Goal: Find specific page/section: Find specific page/section

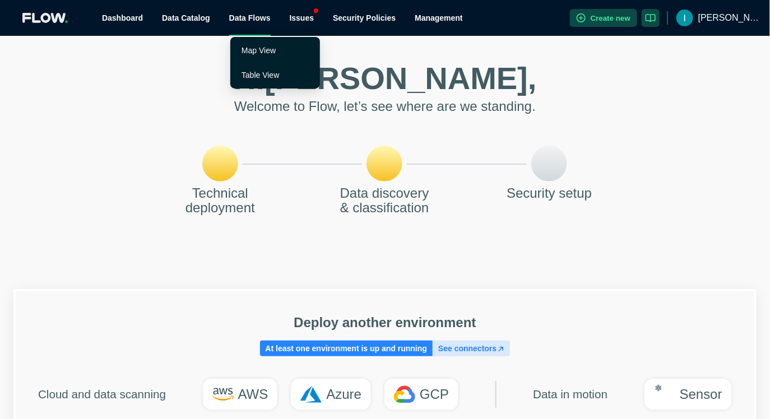
click at [258, 19] on span "Data Flows" at bounding box center [249, 17] width 41 height 9
click at [259, 73] on link "Table View" at bounding box center [261, 75] width 38 height 9
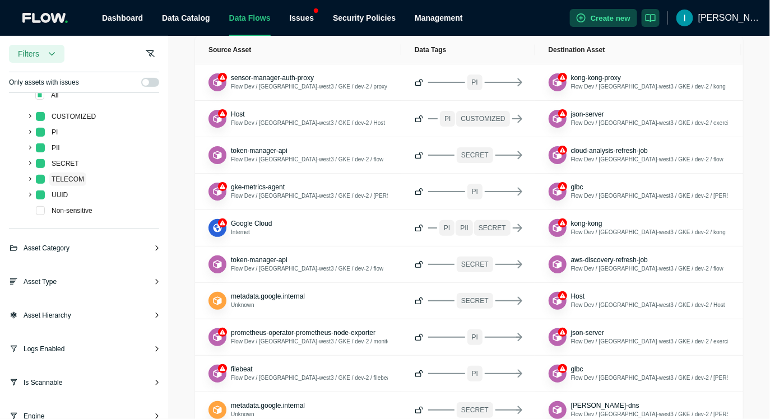
scroll to position [137, 0]
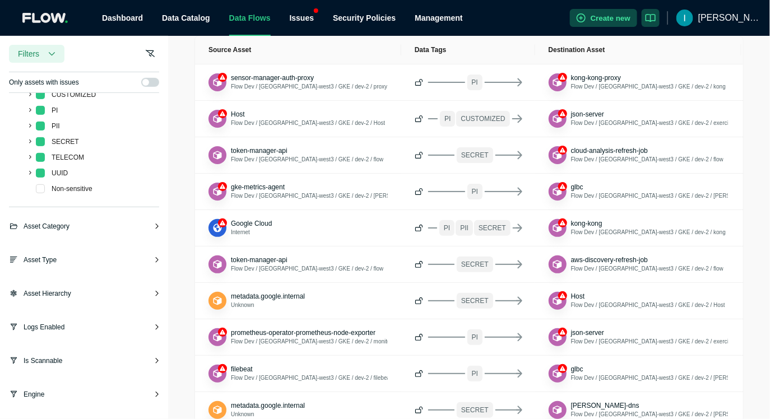
click at [62, 286] on div "Data flows filters Runtime Encrypted Unencrypted Classification ( 19 selected) …" at bounding box center [84, 259] width 168 height 588
click at [67, 291] on span "Asset Hierarchy" at bounding box center [48, 293] width 48 height 11
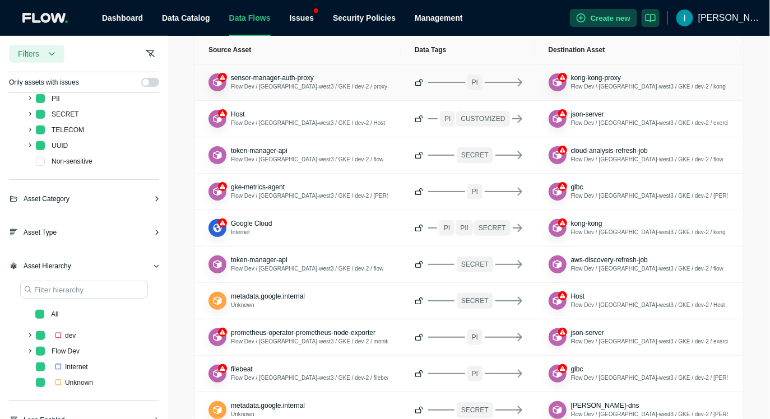
scroll to position [0, 0]
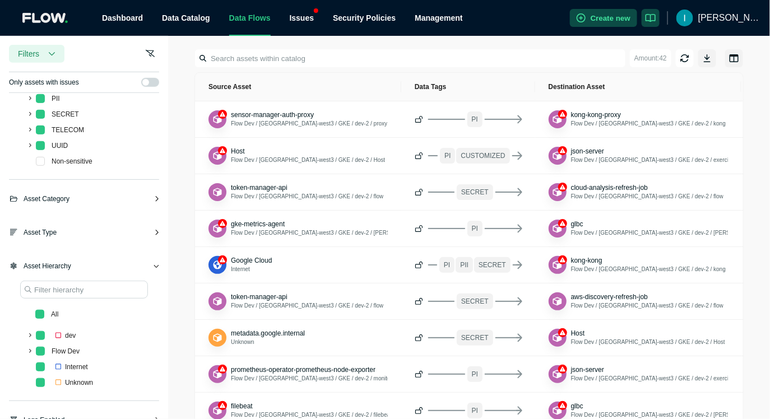
click at [693, 18] on img at bounding box center [684, 18] width 17 height 17
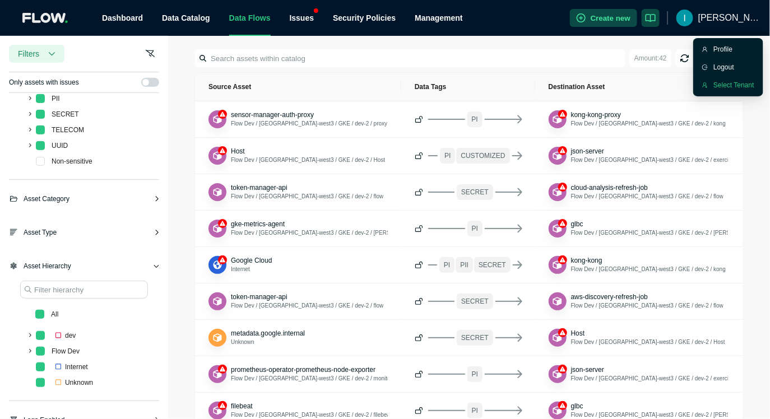
click at [723, 81] on div "Select Tenant" at bounding box center [733, 85] width 41 height 11
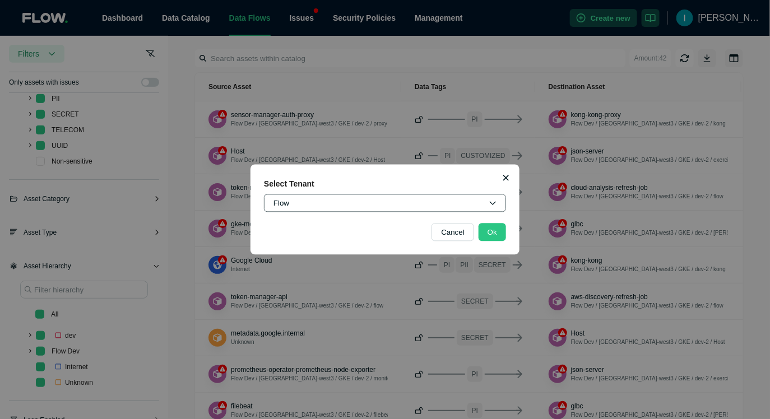
click at [406, 205] on button "Flow" at bounding box center [385, 203] width 242 height 18
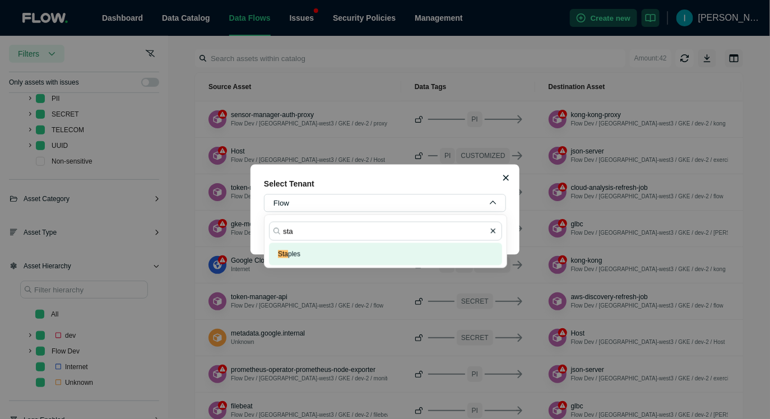
type input "sta"
click at [305, 251] on button "Sta ples" at bounding box center [385, 254] width 233 height 22
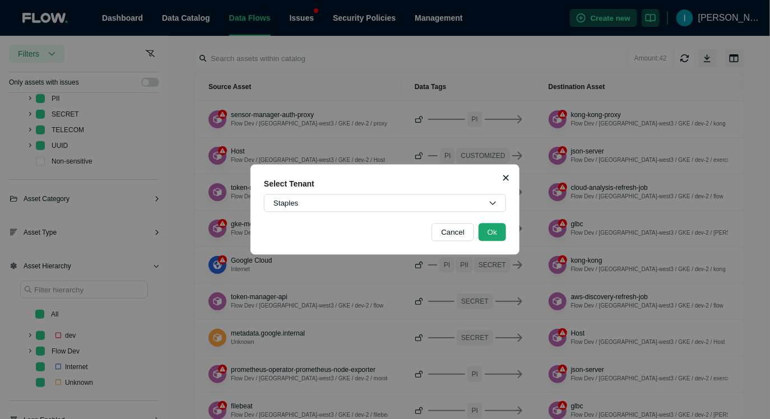
click at [484, 239] on button "Ok" at bounding box center [492, 233] width 27 height 18
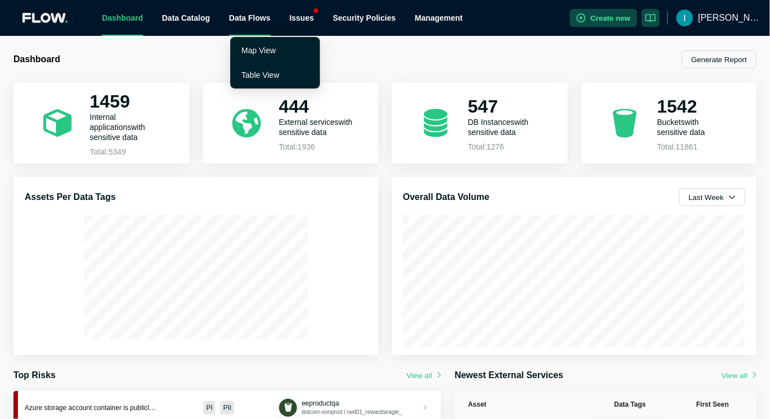
click at [256, 17] on span "Data Flows" at bounding box center [249, 17] width 41 height 9
click at [250, 73] on link "Table View" at bounding box center [261, 75] width 38 height 9
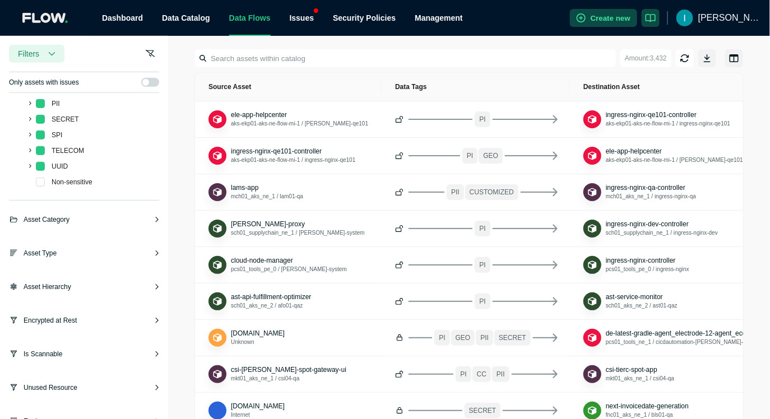
scroll to position [281, 0]
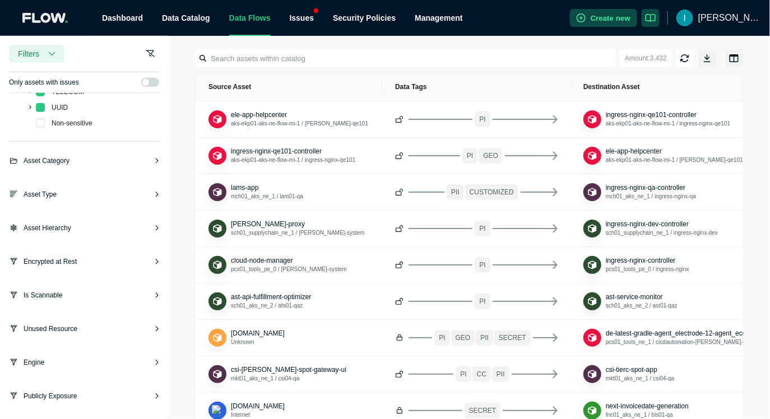
click at [91, 221] on div "Data flows filters Runtime Encrypted Unencrypted Classification ( 81 selected) …" at bounding box center [84, 120] width 168 height 599
click at [78, 229] on div "Asset Hierarchy" at bounding box center [84, 232] width 150 height 20
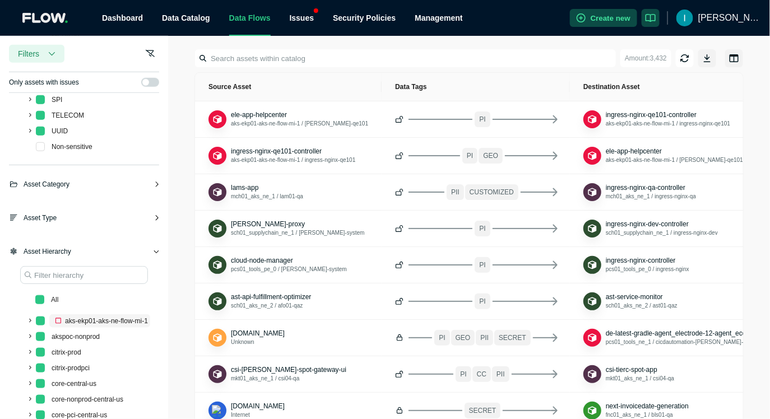
scroll to position [259, 0]
click at [81, 321] on span "aks-ekp01-aks-ne-flow-mi-1" at bounding box center [106, 320] width 83 height 8
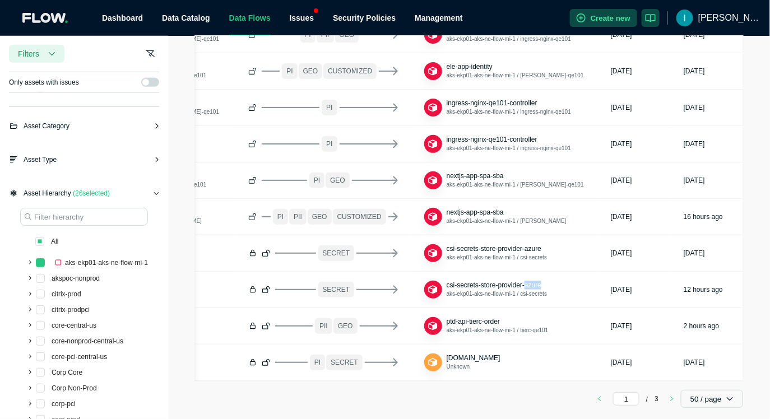
scroll to position [336, 0]
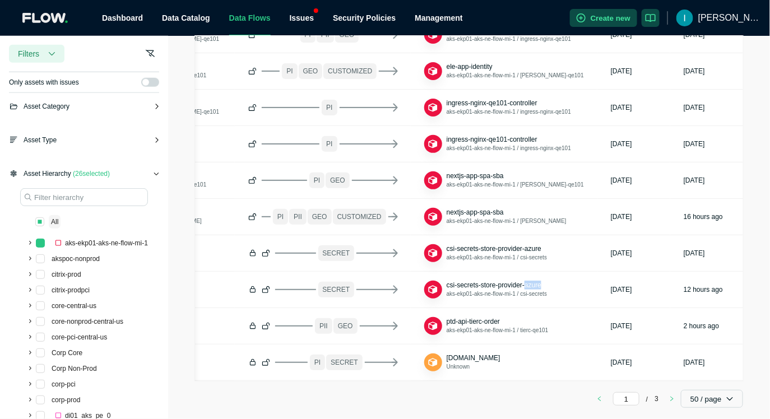
click at [53, 219] on span "All" at bounding box center [54, 222] width 7 height 8
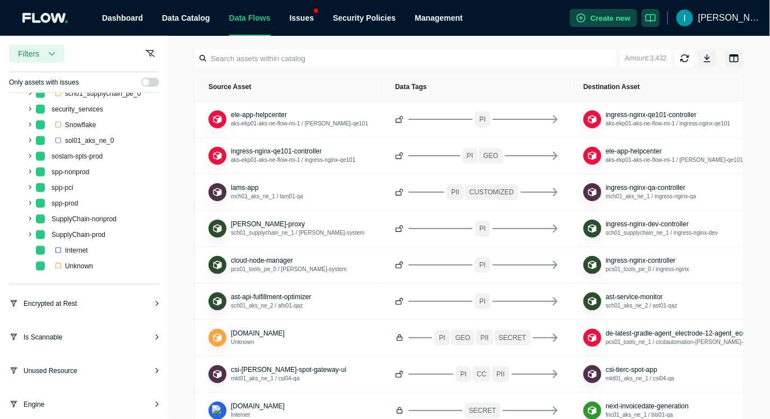
scroll to position [1720, 0]
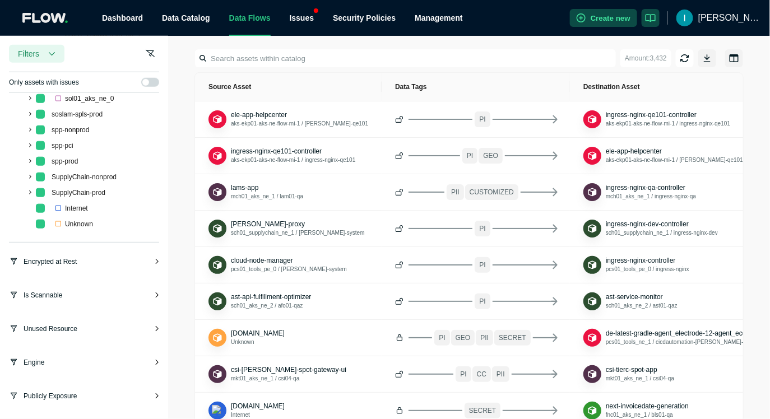
click at [72, 293] on div "Is Scannable" at bounding box center [84, 300] width 150 height 20
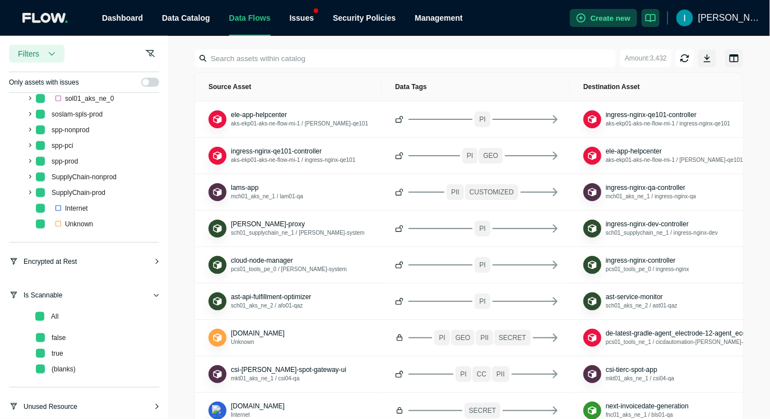
click at [72, 293] on div "Is Scannable" at bounding box center [84, 300] width 150 height 20
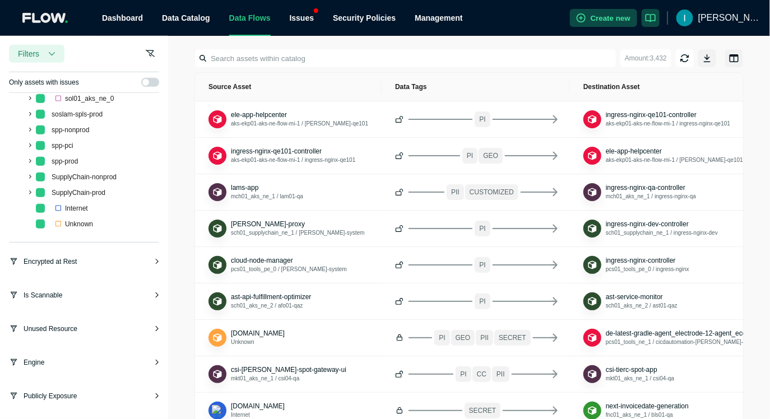
click at [77, 328] on span "Unused Resource" at bounding box center [51, 328] width 54 height 11
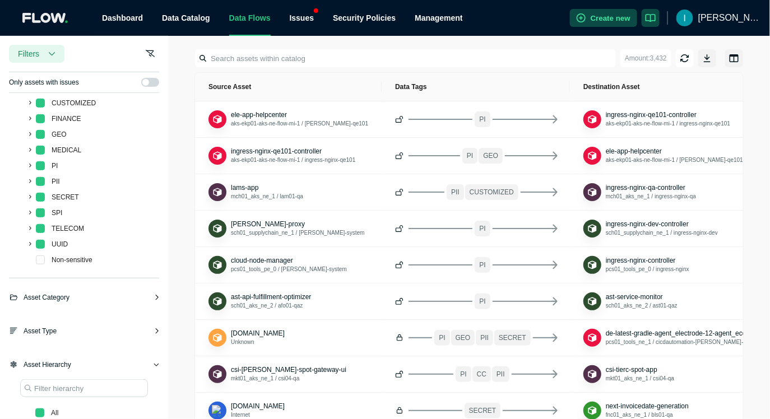
scroll to position [154, 0]
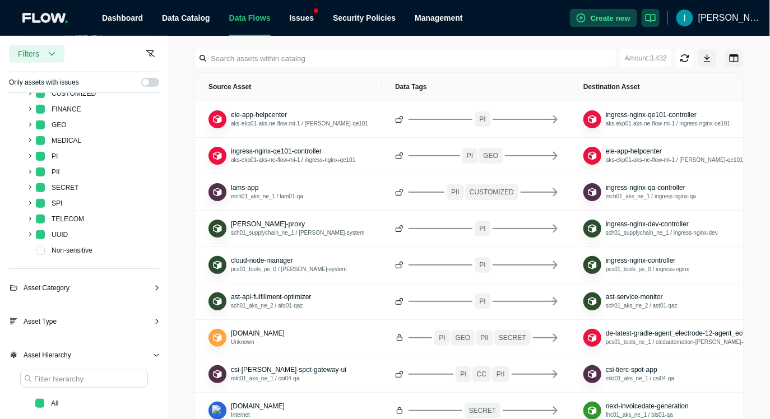
click at [63, 356] on span "Asset Hierarchy" at bounding box center [48, 355] width 48 height 11
click at [69, 318] on div "Asset Type" at bounding box center [84, 326] width 150 height 20
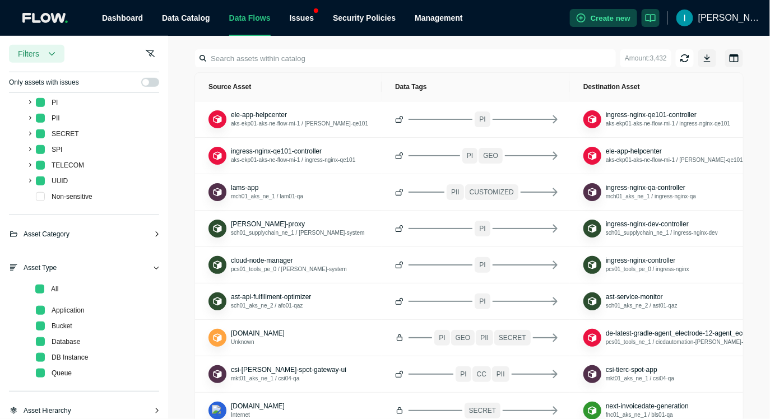
scroll to position [221, 0]
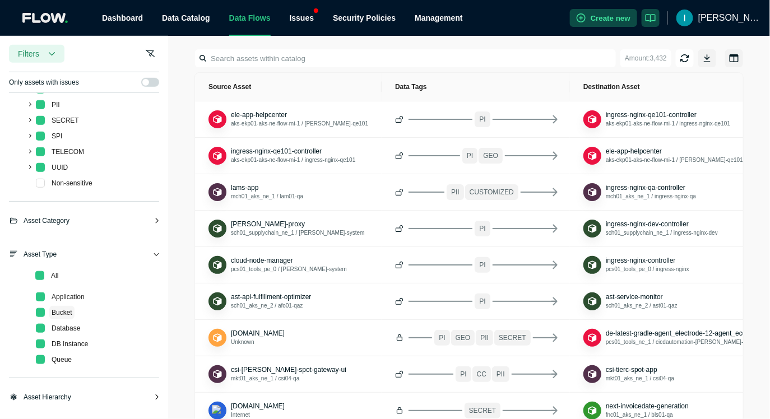
click at [59, 310] on span "Bucket" at bounding box center [62, 313] width 21 height 8
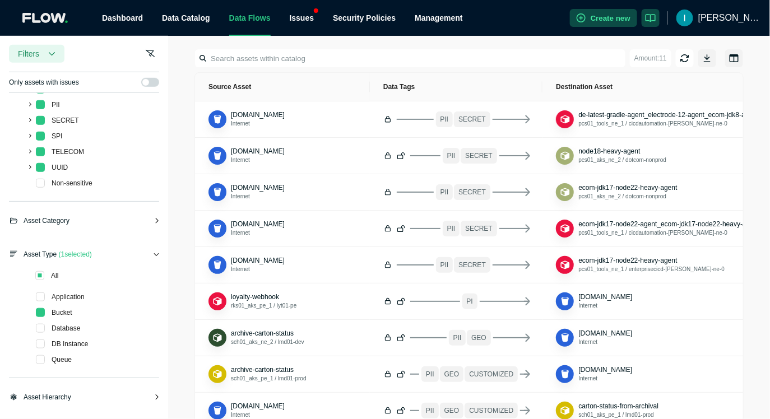
click at [334, 59] on input at bounding box center [411, 58] width 428 height 18
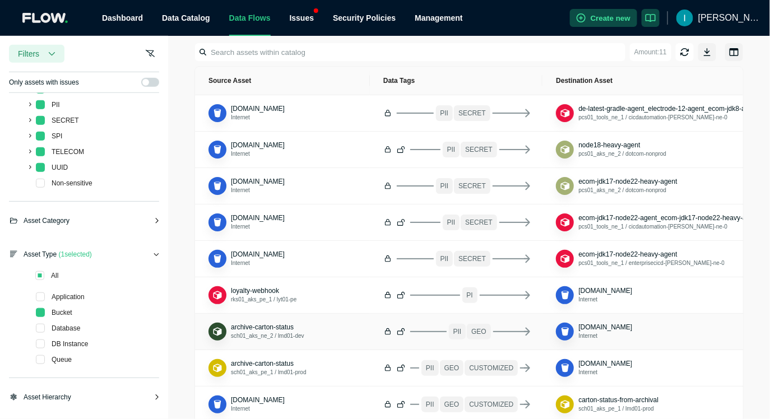
scroll to position [7, 0]
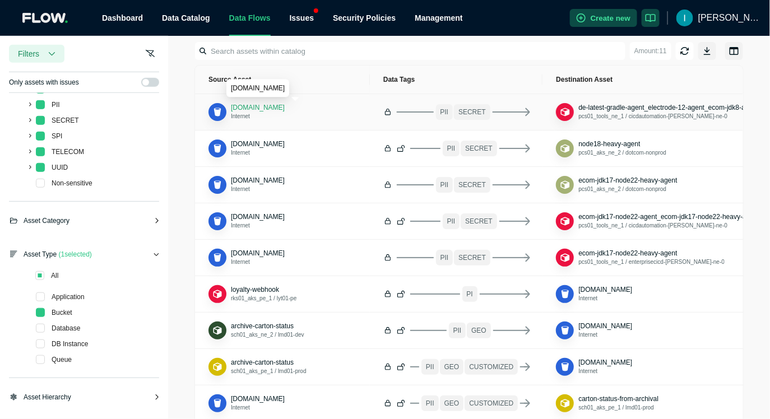
click at [279, 108] on span "azcliextensionsync.blob.core.windows.net" at bounding box center [258, 108] width 54 height 8
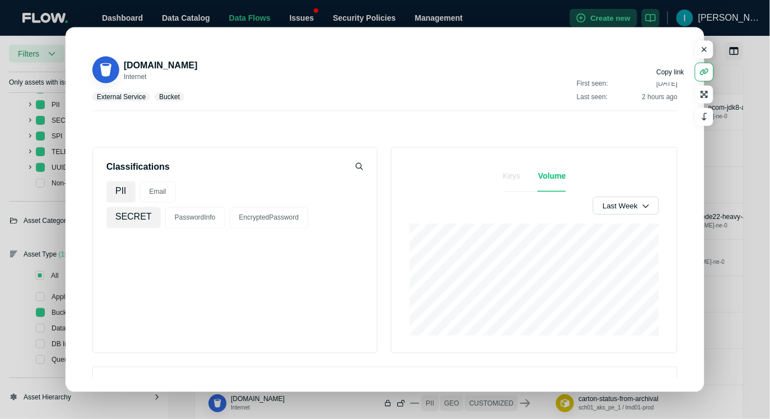
click at [696, 71] on button "button" at bounding box center [704, 72] width 18 height 18
click at [707, 55] on button "button" at bounding box center [704, 50] width 18 height 18
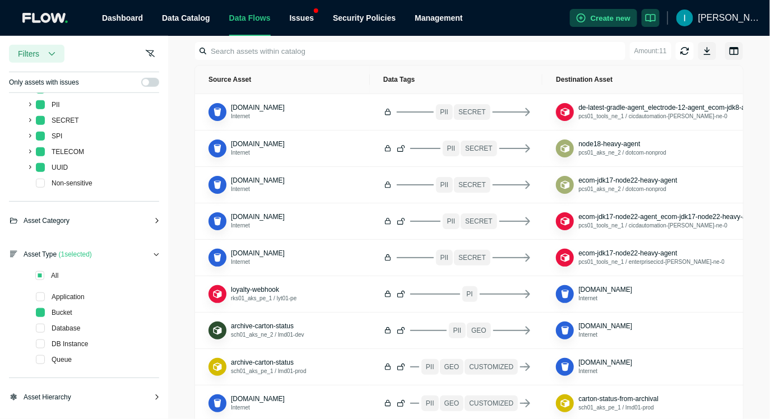
click at [693, 20] on img at bounding box center [684, 18] width 17 height 17
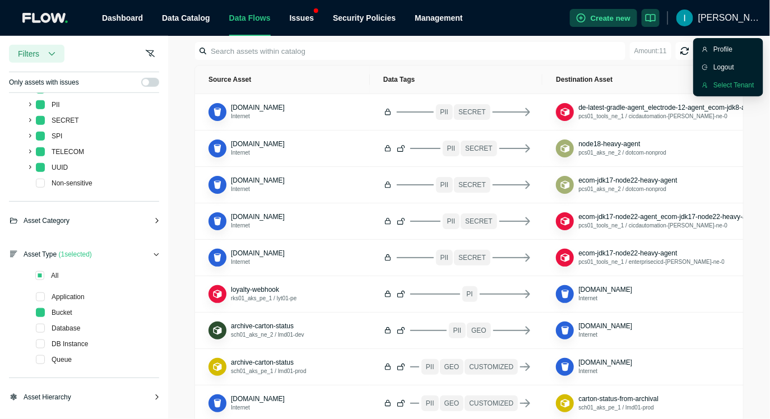
click at [712, 82] on li "Select Tenant" at bounding box center [728, 85] width 66 height 18
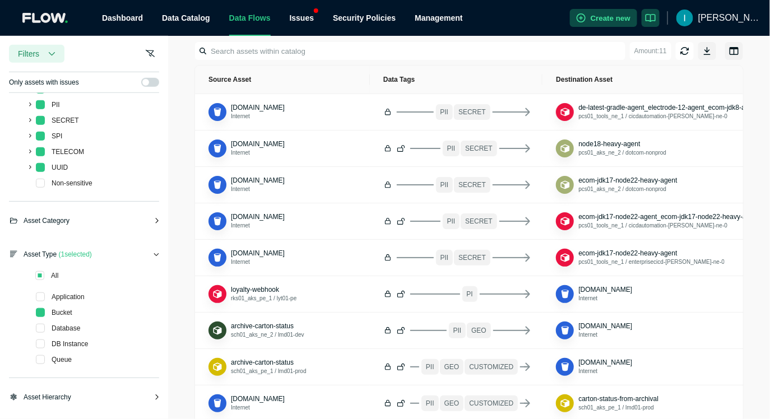
click at [725, 21] on span "[PERSON_NAME]" at bounding box center [729, 18] width 63 height 36
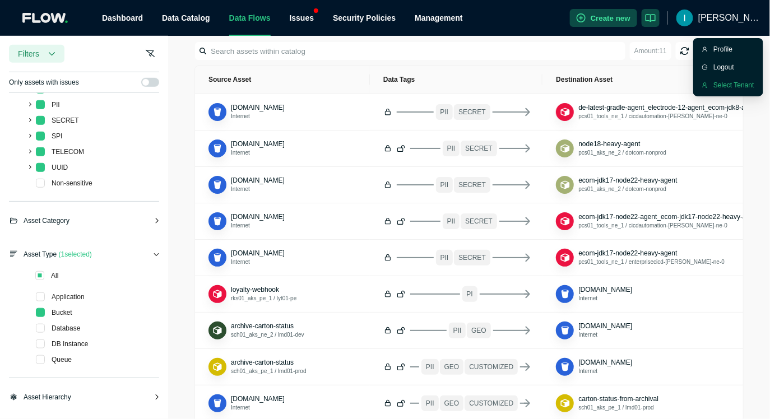
click at [727, 78] on li "Select Tenant" at bounding box center [728, 85] width 66 height 18
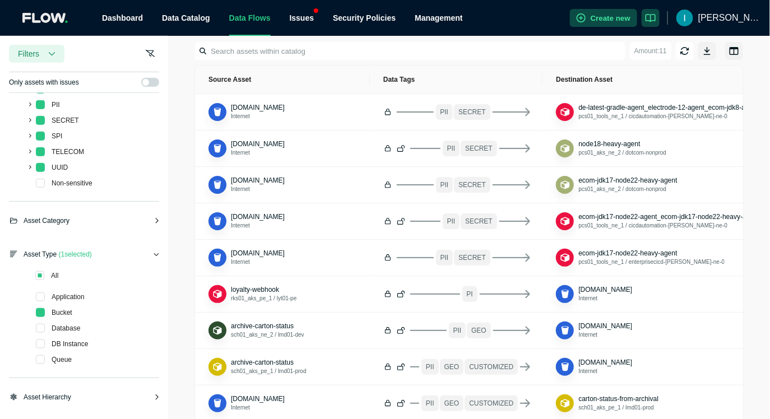
click at [693, 10] on img at bounding box center [684, 18] width 17 height 17
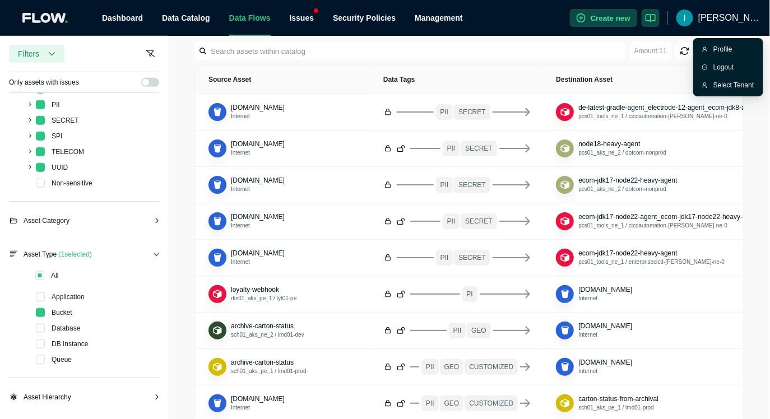
click at [693, 16] on img at bounding box center [684, 18] width 17 height 17
click at [732, 84] on div "Select Tenant" at bounding box center [733, 85] width 41 height 11
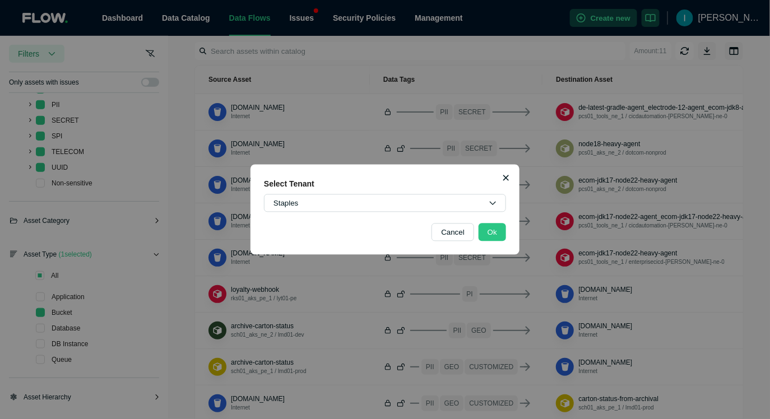
click at [440, 192] on div "Select Tenant Staples Cancel Ok" at bounding box center [385, 210] width 269 height 90
click at [444, 210] on button "Staples" at bounding box center [385, 203] width 242 height 18
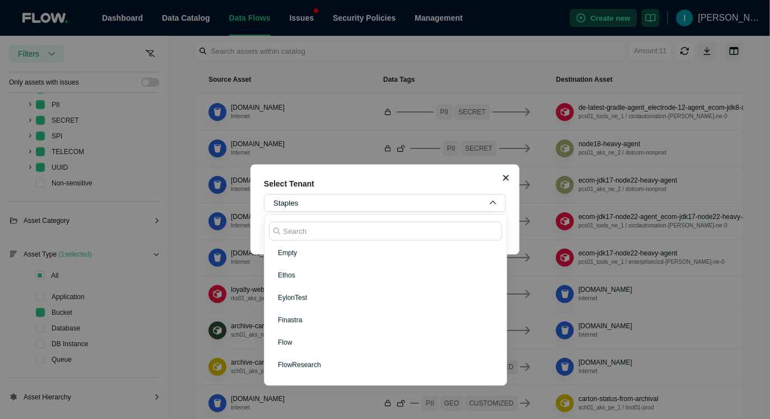
scroll to position [202, 0]
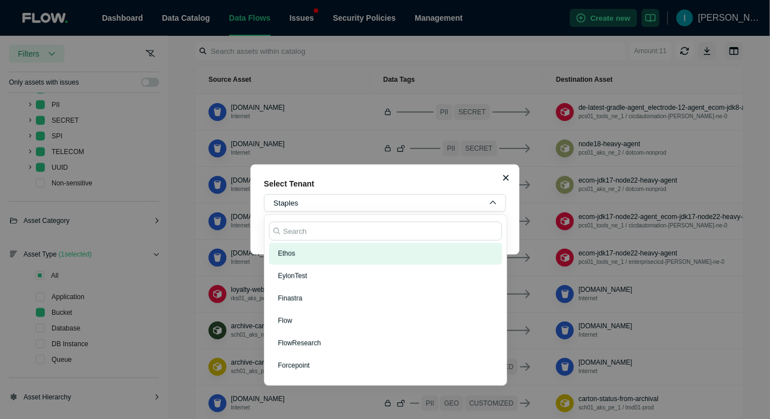
click at [290, 260] on button "Ethos" at bounding box center [385, 254] width 233 height 22
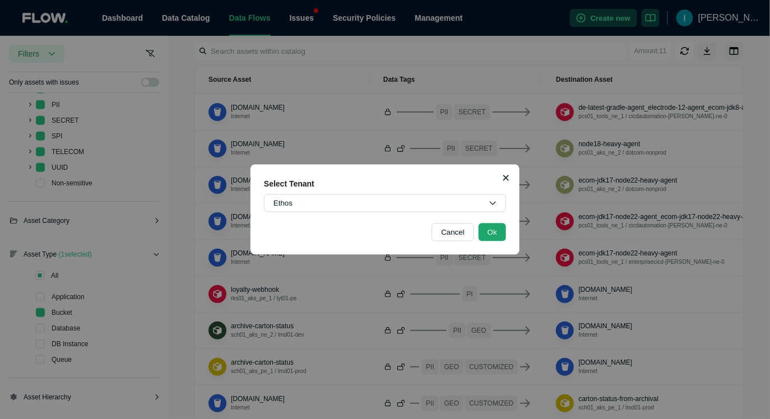
click at [499, 229] on button "Ok" at bounding box center [492, 233] width 27 height 18
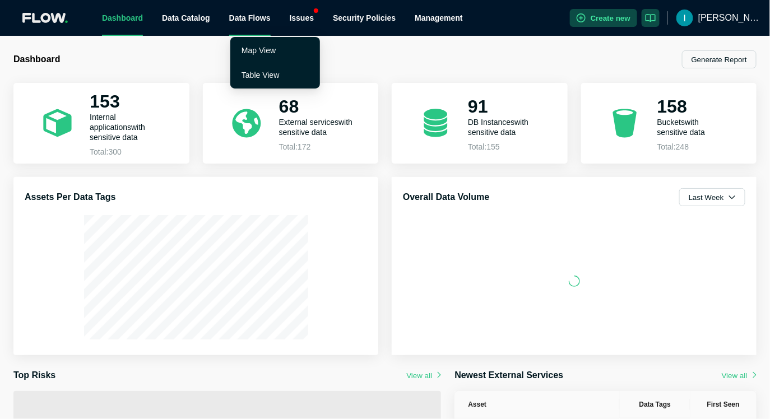
click at [253, 33] on div "Map View Table View" at bounding box center [275, 61] width 90 height 56
click at [253, 80] on link "Table View" at bounding box center [261, 75] width 38 height 9
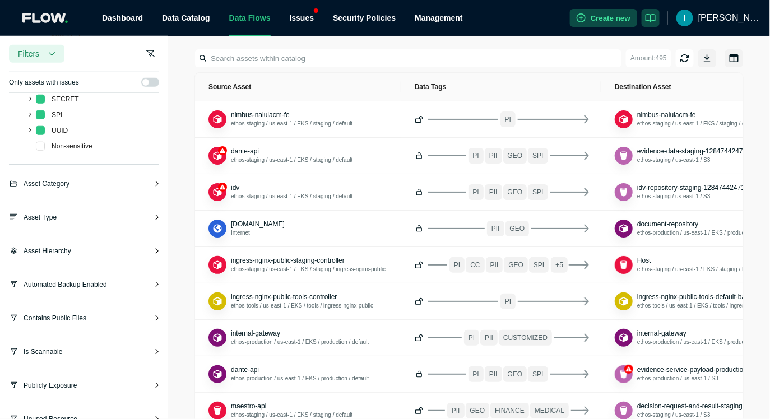
scroll to position [414, 0]
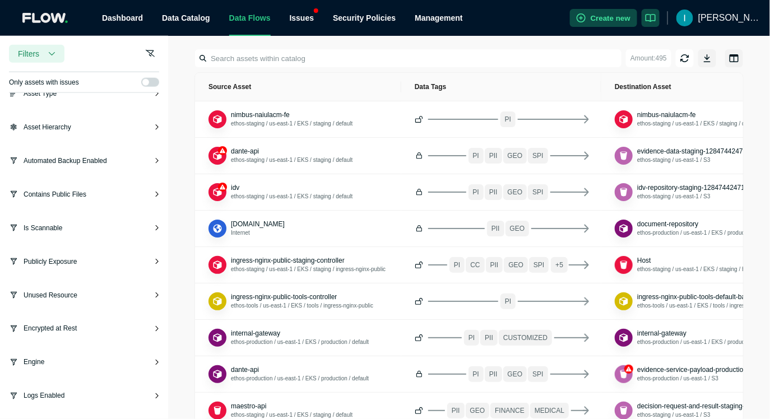
click at [69, 131] on span "Asset Hierarchy" at bounding box center [48, 127] width 48 height 11
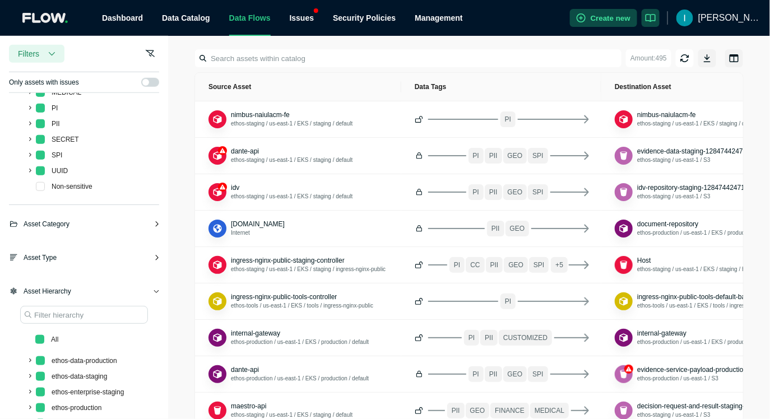
scroll to position [162, 0]
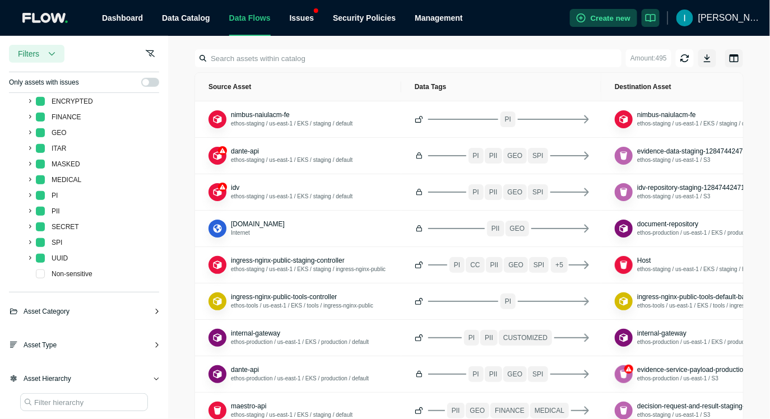
click at [715, 26] on div "[PERSON_NAME]" at bounding box center [718, 18] width 85 height 36
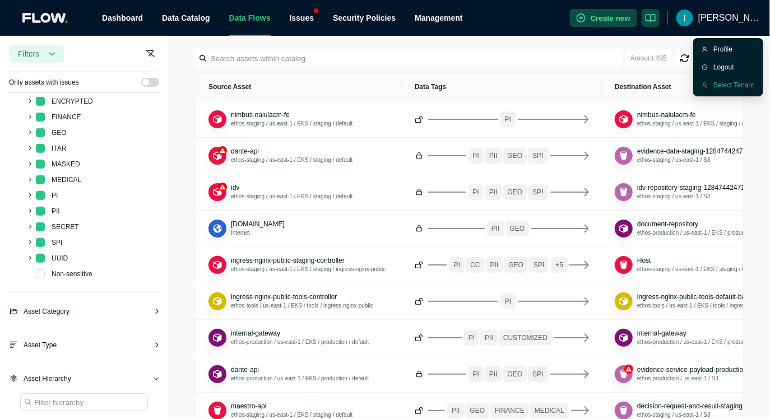
click at [729, 86] on div "Select Tenant" at bounding box center [733, 85] width 41 height 11
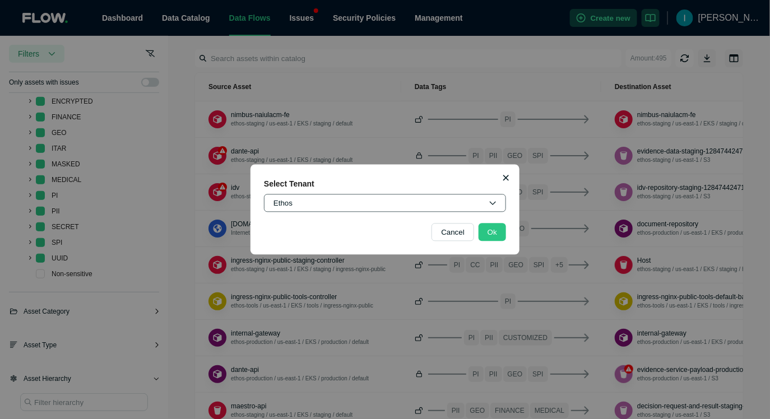
click at [381, 202] on button "Ethos" at bounding box center [385, 203] width 242 height 18
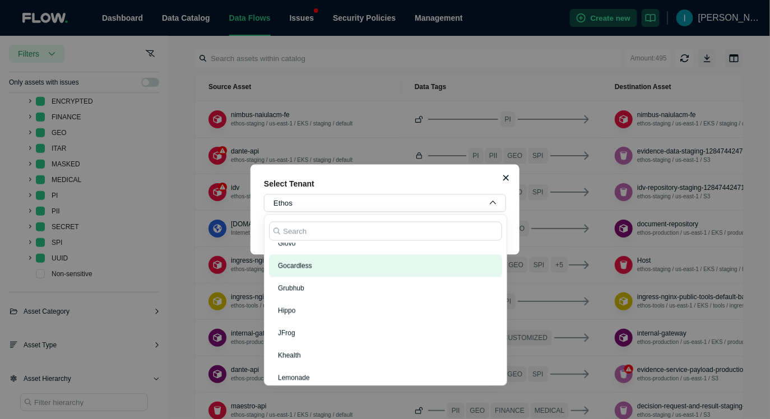
scroll to position [393, 0]
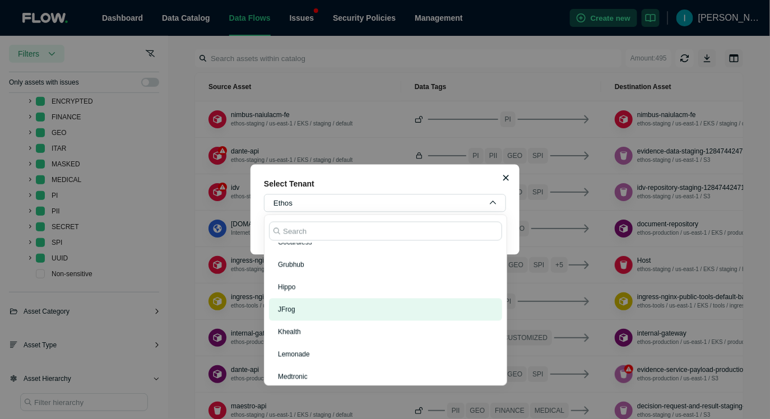
click at [294, 313] on span "JFrog" at bounding box center [286, 310] width 17 height 8
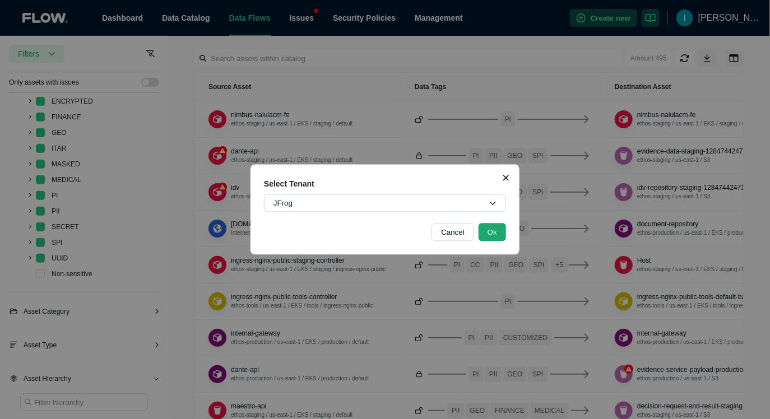
click at [487, 234] on button "Ok" at bounding box center [492, 233] width 27 height 18
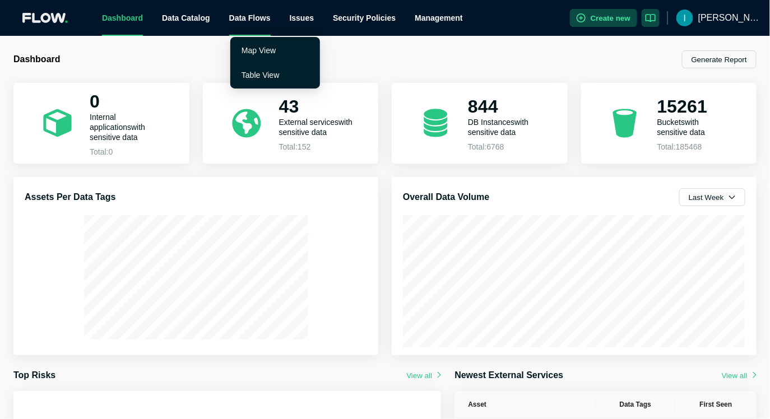
click at [270, 20] on span "Data Flows" at bounding box center [249, 17] width 41 height 9
click at [262, 76] on link "Table View" at bounding box center [261, 75] width 38 height 9
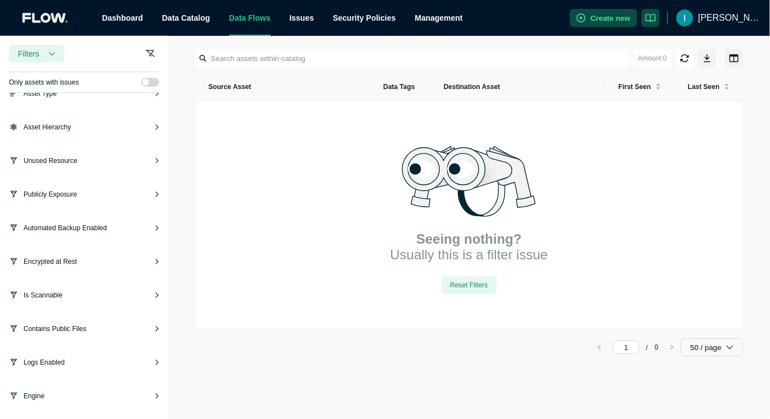
scroll to position [302, 0]
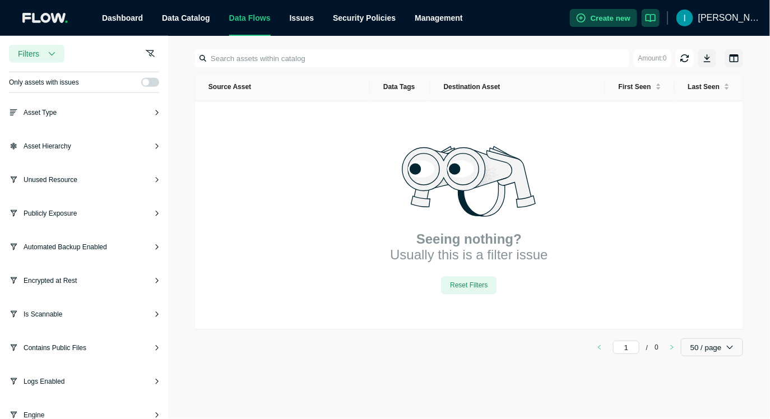
click at [100, 145] on div "Asset Hierarchy" at bounding box center [84, 151] width 150 height 20
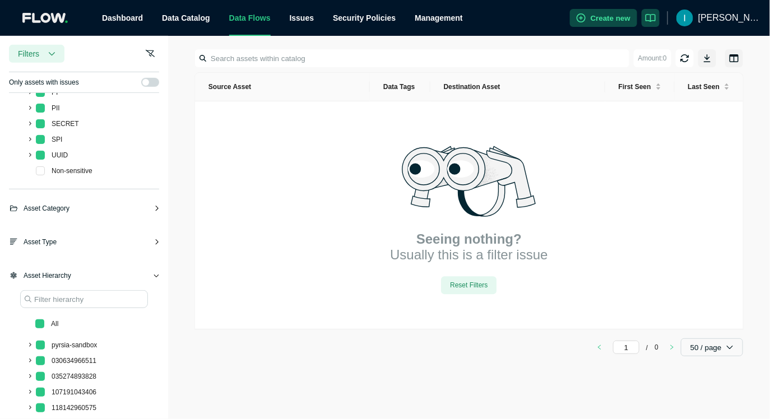
scroll to position [165, 0]
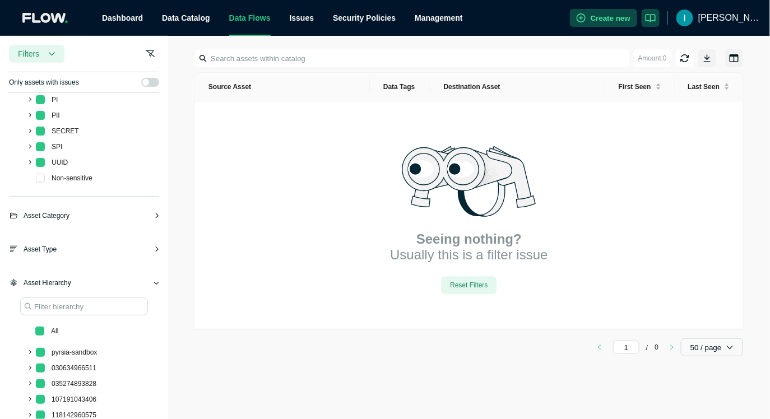
click at [312, 63] on input at bounding box center [413, 58] width 432 height 18
click at [54, 178] on span "Non-sensitive" at bounding box center [72, 178] width 41 height 8
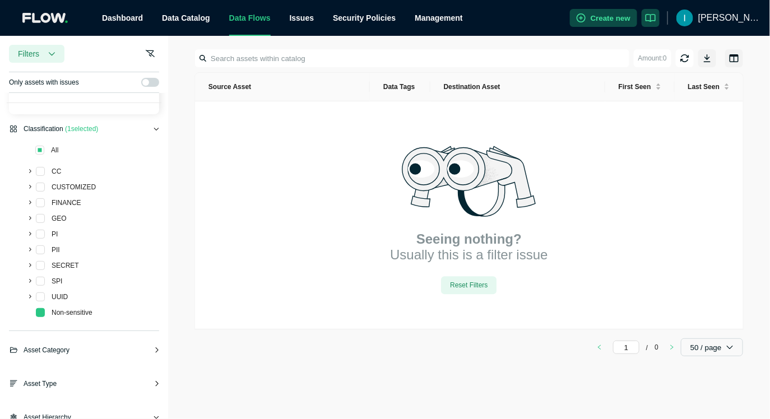
scroll to position [0, 0]
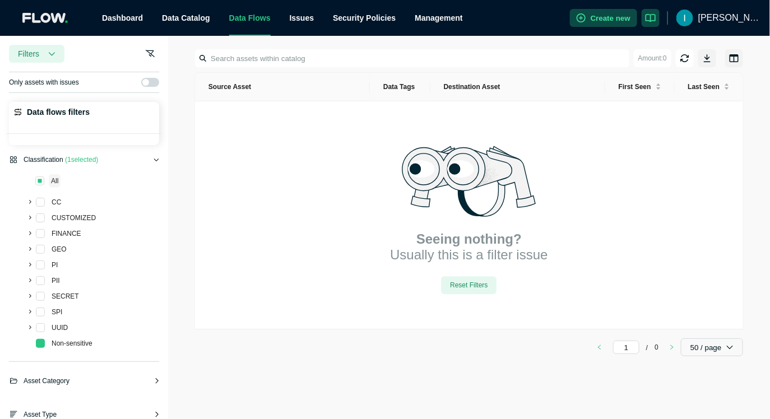
click at [51, 180] on span "All" at bounding box center [54, 181] width 7 height 8
click at [747, 18] on span "[PERSON_NAME]" at bounding box center [729, 18] width 63 height 36
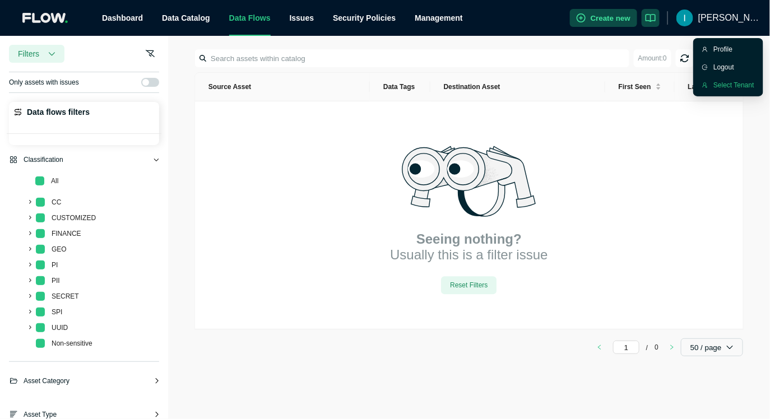
click at [726, 83] on div "Select Tenant" at bounding box center [733, 85] width 41 height 11
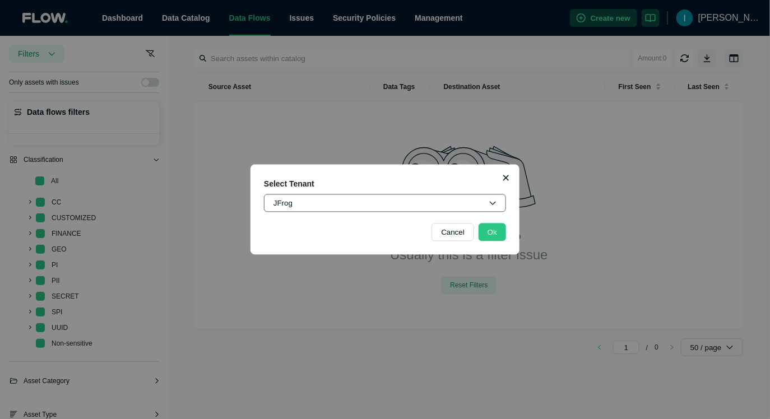
click at [345, 203] on button "JFrog" at bounding box center [385, 203] width 242 height 18
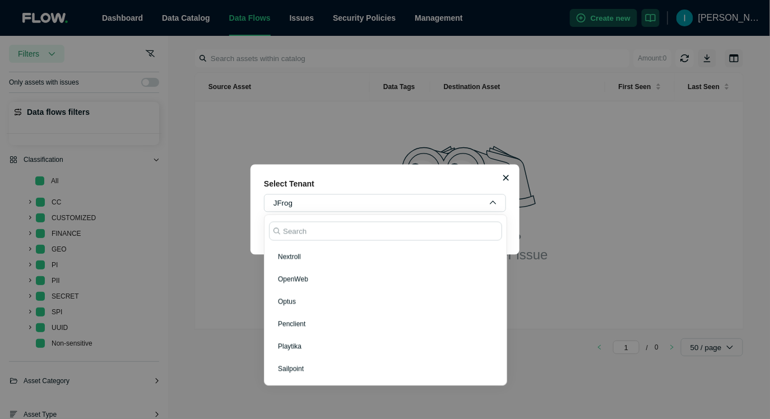
scroll to position [615, 0]
